Goal: Task Accomplishment & Management: Manage account settings

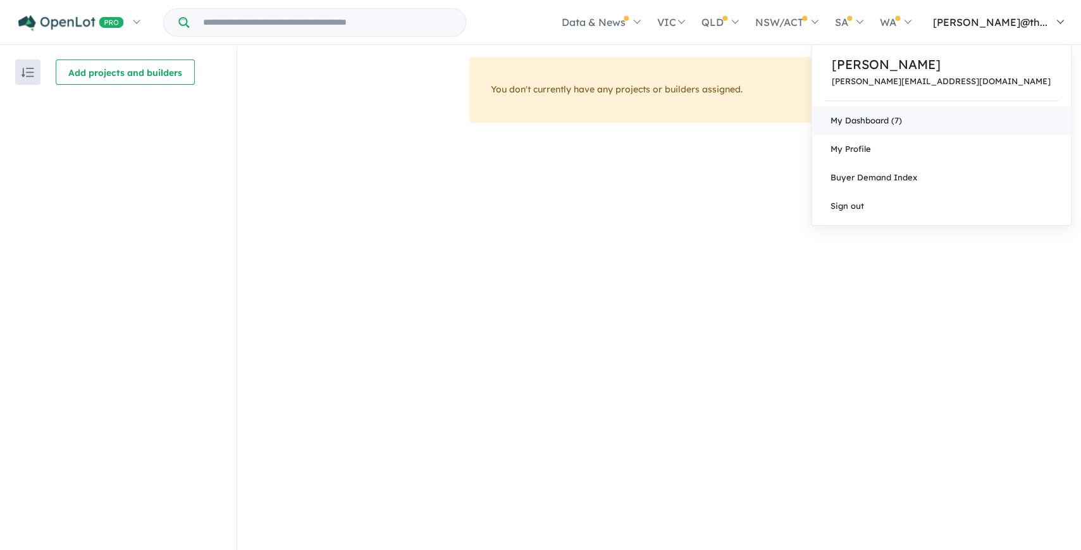
click at [967, 125] on link "My Dashboard (7)" at bounding box center [941, 120] width 259 height 28
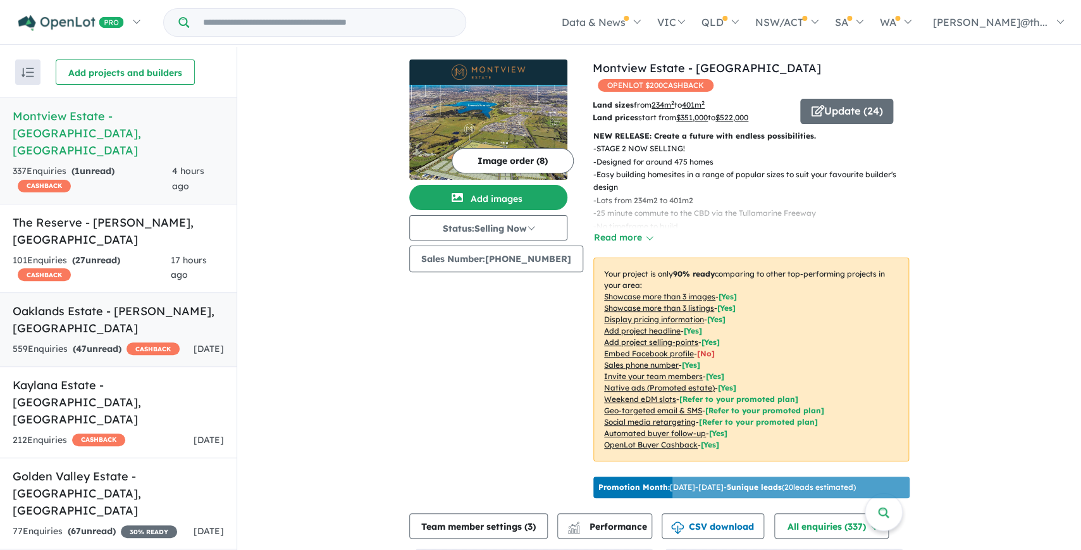
click at [166, 342] on div "559 Enquir ies ( 47 unread) CASHBACK" at bounding box center [96, 349] width 167 height 15
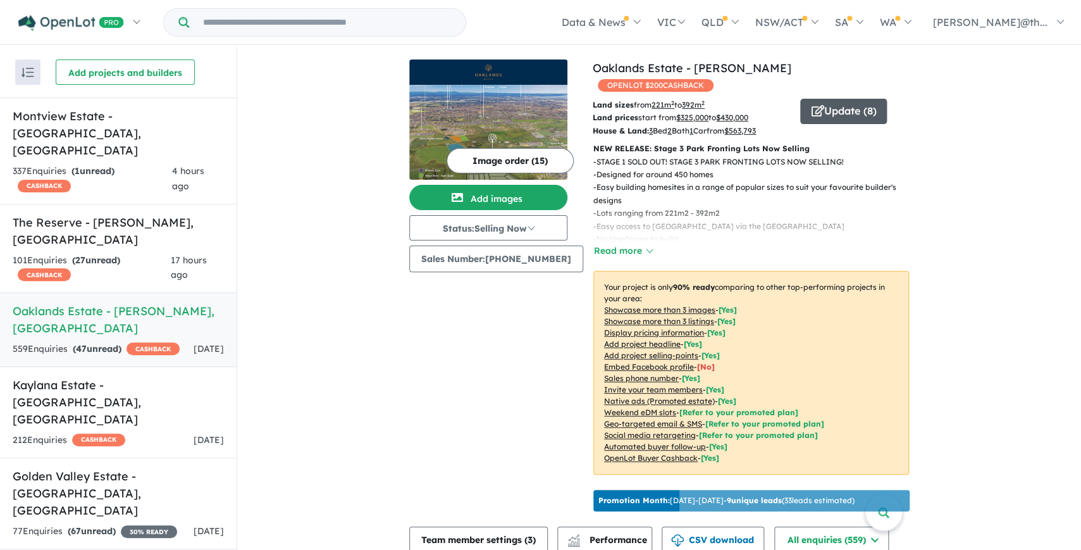
click at [845, 101] on button "Update ( 8 )" at bounding box center [843, 111] width 87 height 25
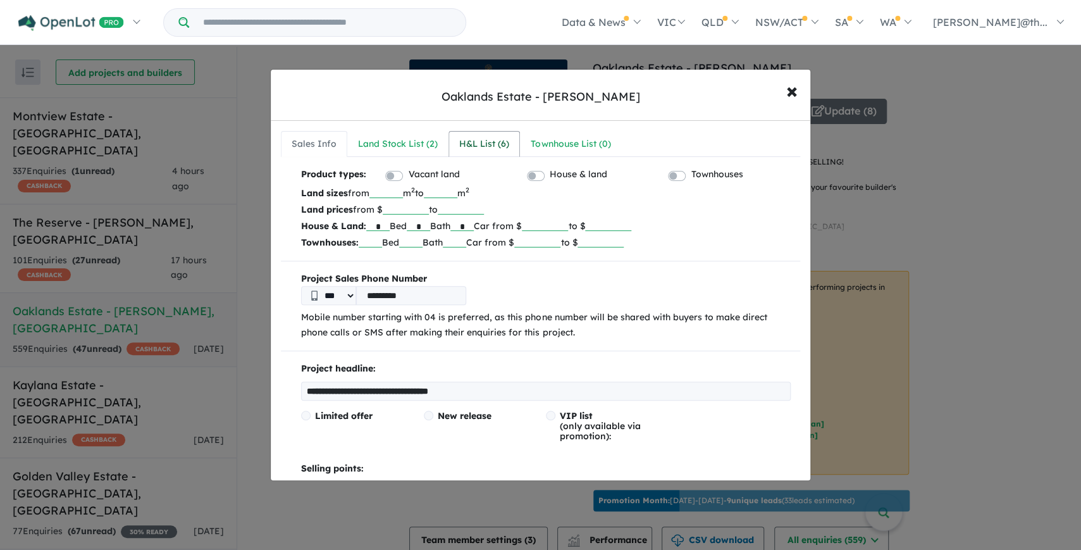
click at [495, 146] on div "H&L List ( 6 )" at bounding box center [484, 144] width 50 height 15
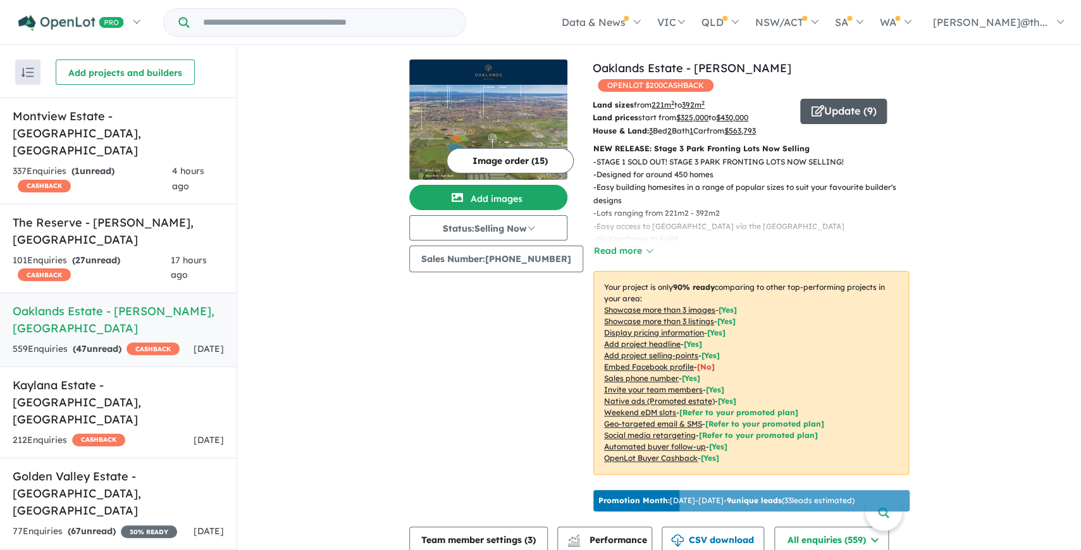
click at [857, 99] on button "Update ( 9 )" at bounding box center [843, 111] width 87 height 25
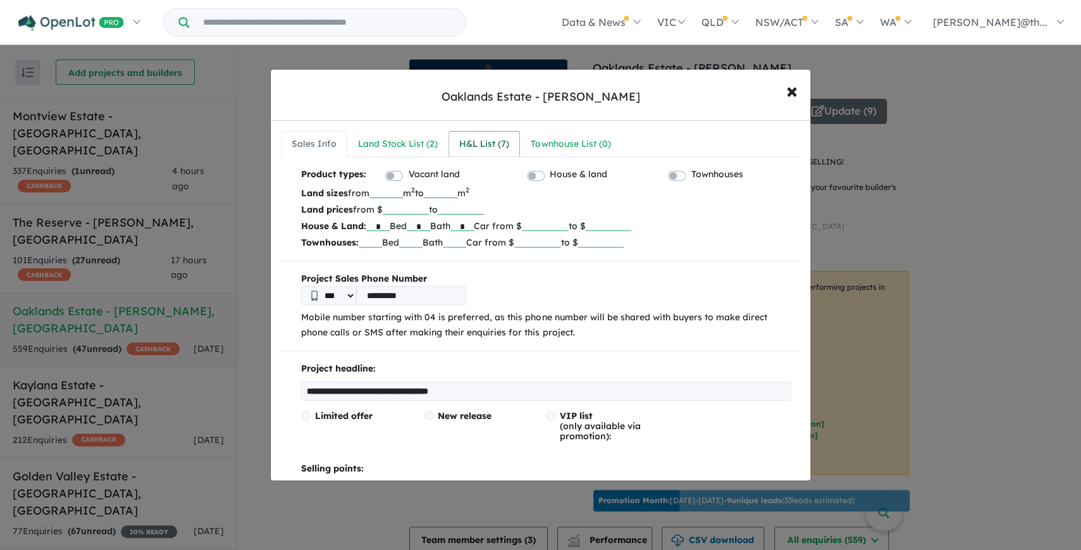
click at [512, 144] on link "H&L List ( 7 )" at bounding box center [484, 144] width 71 height 27
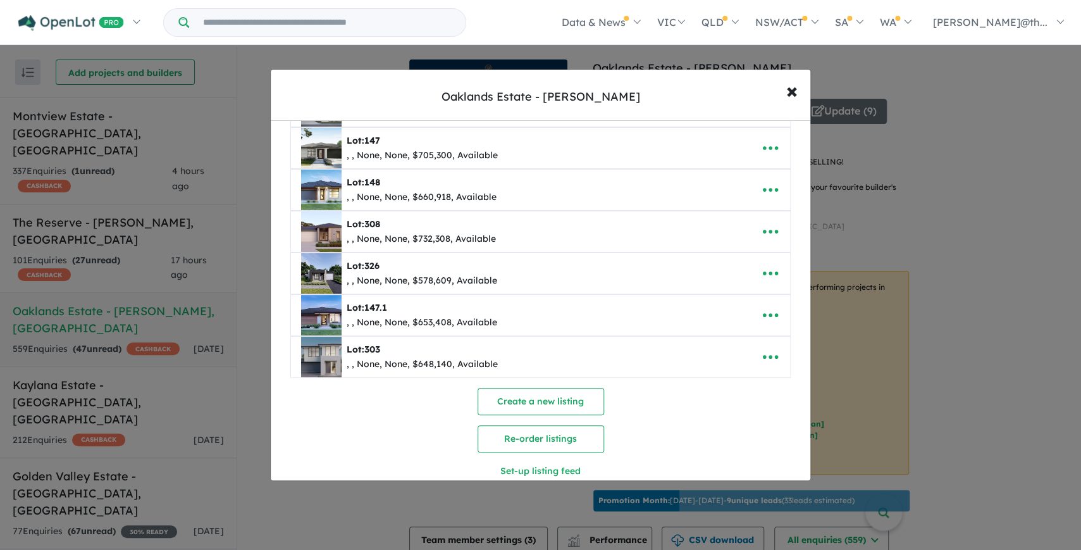
scroll to position [84, 0]
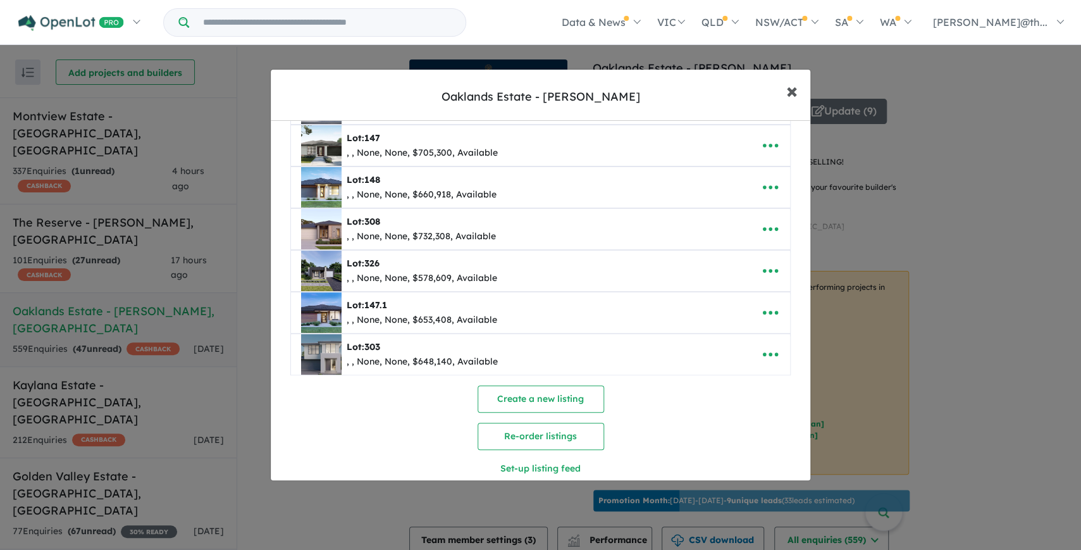
click at [792, 87] on span "×" at bounding box center [791, 90] width 11 height 27
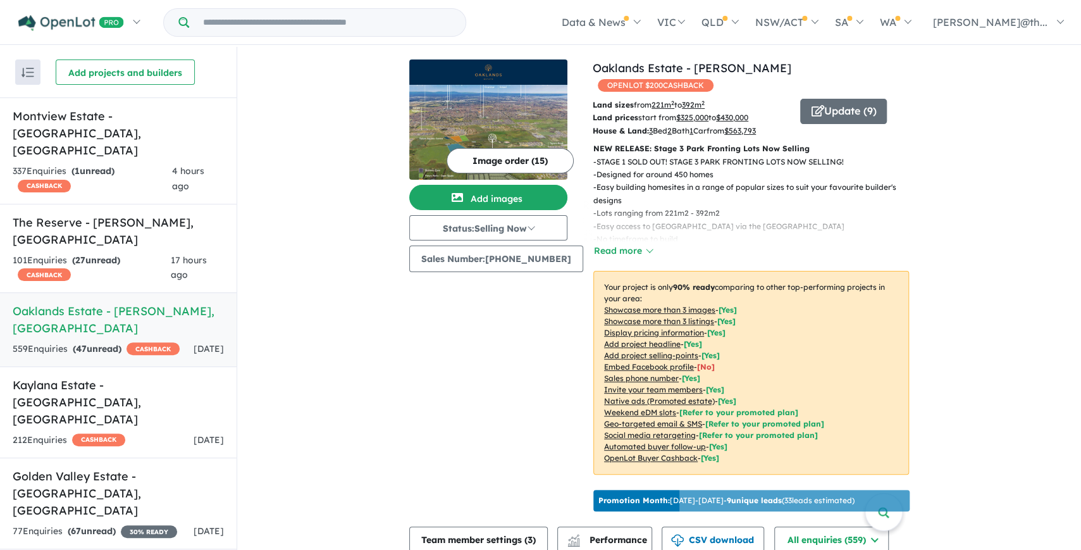
scroll to position [0, 0]
click at [613, 244] on button "Read more" at bounding box center [622, 251] width 59 height 15
